Goal: Ask a question

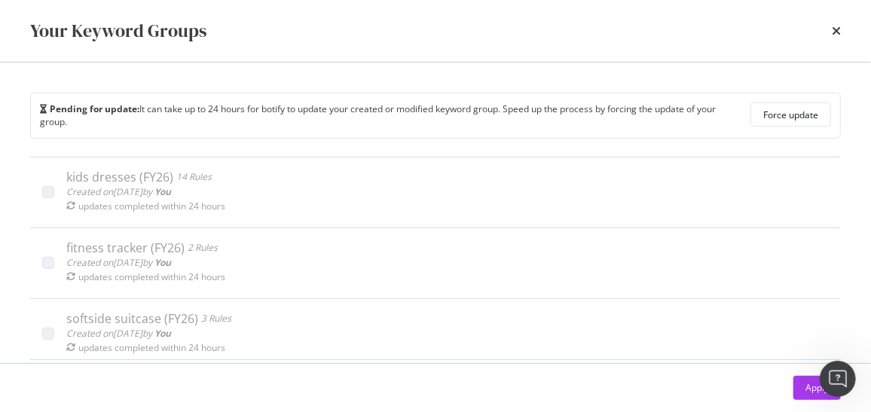
click at [839, 373] on icon "Open Intercom Messenger" at bounding box center [837, 378] width 25 height 25
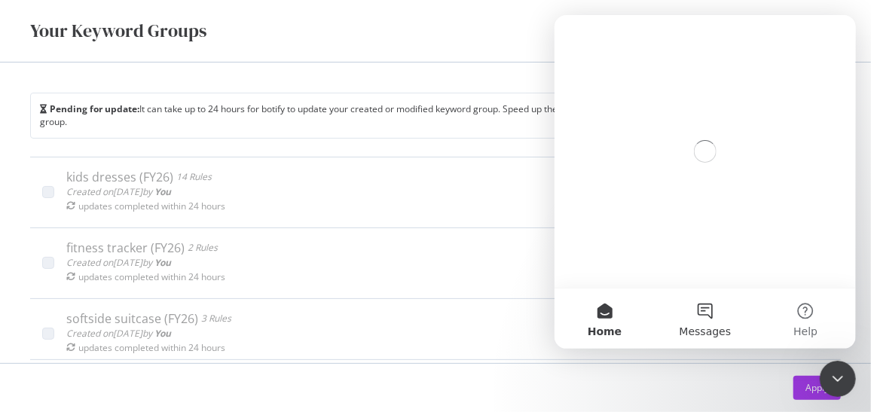
click at [704, 333] on span "Messages" at bounding box center [705, 331] width 52 height 11
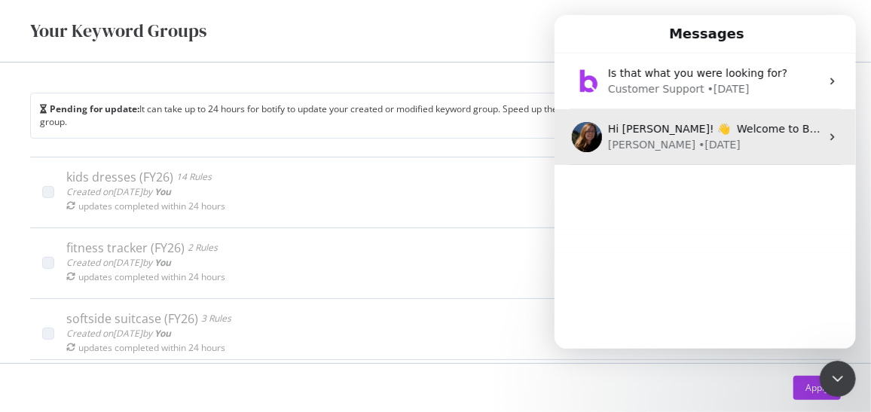
drag, startPoint x: 812, startPoint y: 128, endPoint x: 820, endPoint y: 134, distance: 9.7
click at [826, 134] on icon "Intercom messenger" at bounding box center [832, 137] width 12 height 12
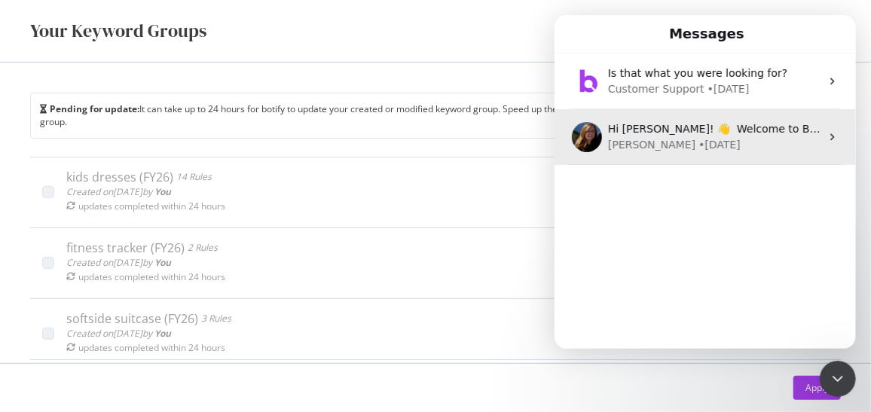
click at [826, 134] on icon "Intercom messenger" at bounding box center [832, 137] width 12 height 12
click at [826, 136] on icon "Intercom messenger" at bounding box center [832, 137] width 12 height 12
drag, startPoint x: 824, startPoint y: 136, endPoint x: 791, endPoint y: 109, distance: 43.3
click at [784, 86] on div "Customer Support • [DATE]" at bounding box center [713, 89] width 213 height 16
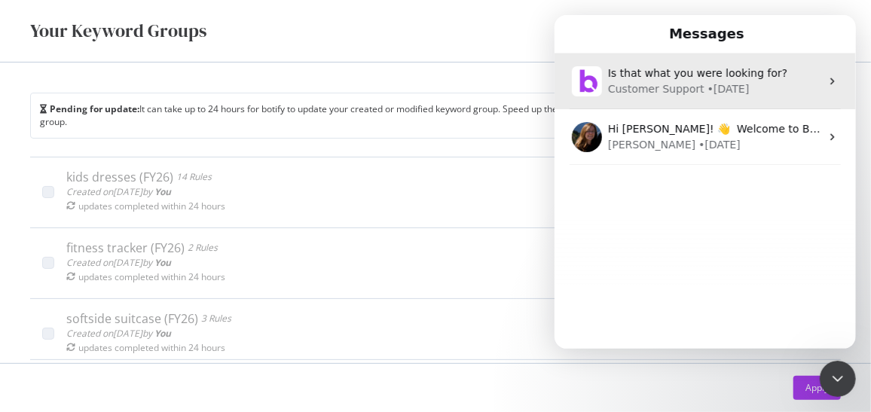
click at [830, 82] on icon "Intercom messenger" at bounding box center [832, 81] width 12 height 12
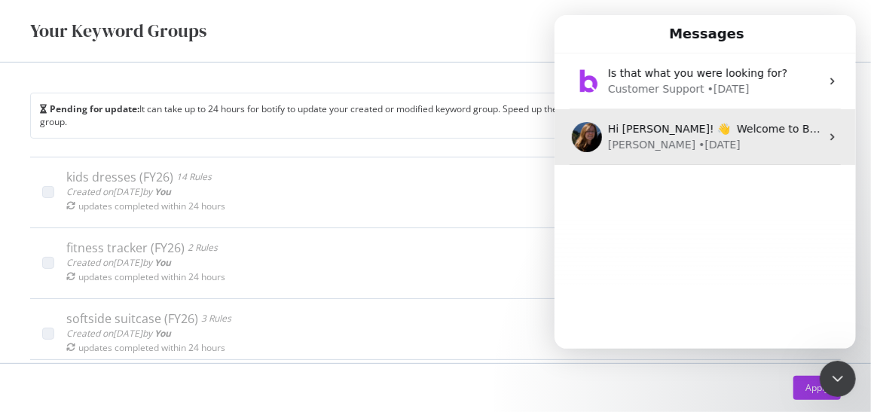
click at [810, 119] on div "Hi [PERSON_NAME]! 👋 Welcome to Botify chat support! Have a question? Reply to t…" at bounding box center [704, 137] width 301 height 56
click at [815, 131] on div "Hi [PERSON_NAME]! 👋 Welcome to Botify chat support! Have a question? Reply to t…" at bounding box center [704, 137] width 301 height 56
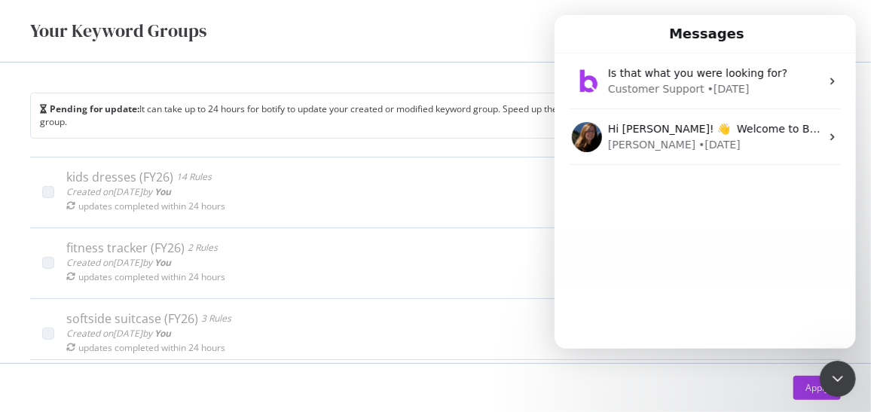
click at [475, 57] on div "Your Keyword Groups" at bounding box center [435, 31] width 871 height 62
click at [350, 47] on div "Your Keyword Groups" at bounding box center [435, 31] width 871 height 62
drag, startPoint x: 80, startPoint y: 68, endPoint x: 50, endPoint y: 29, distance: 48.4
click at [80, 67] on div "Pending for update: It can take up to 24 hours for botify to update your create…" at bounding box center [435, 213] width 871 height 301
click at [324, 20] on div "Your Keyword Groups" at bounding box center [435, 31] width 811 height 26
